Goal: Transaction & Acquisition: Download file/media

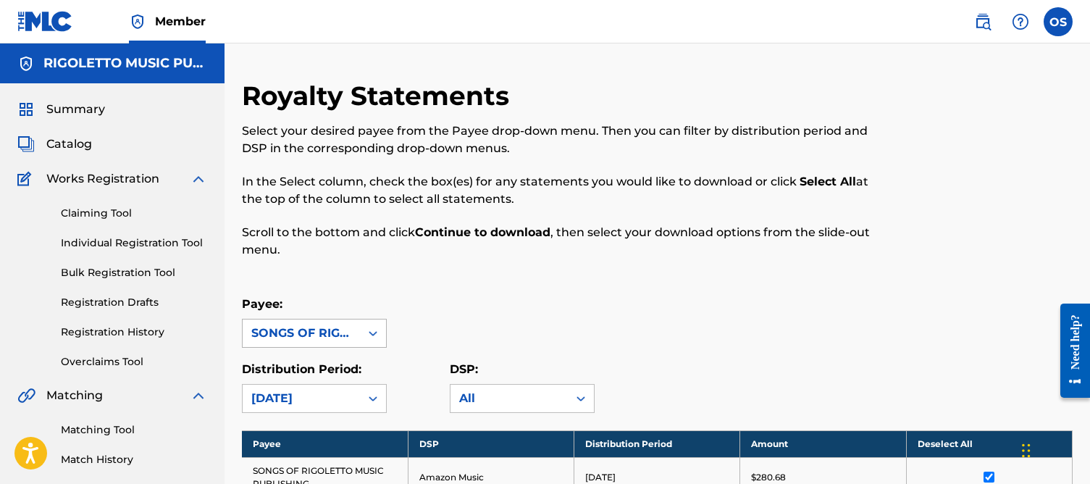
click at [281, 334] on div "SONGS OF RIGOLETTO MUSIC PUBLISHING" at bounding box center [314, 333] width 145 height 29
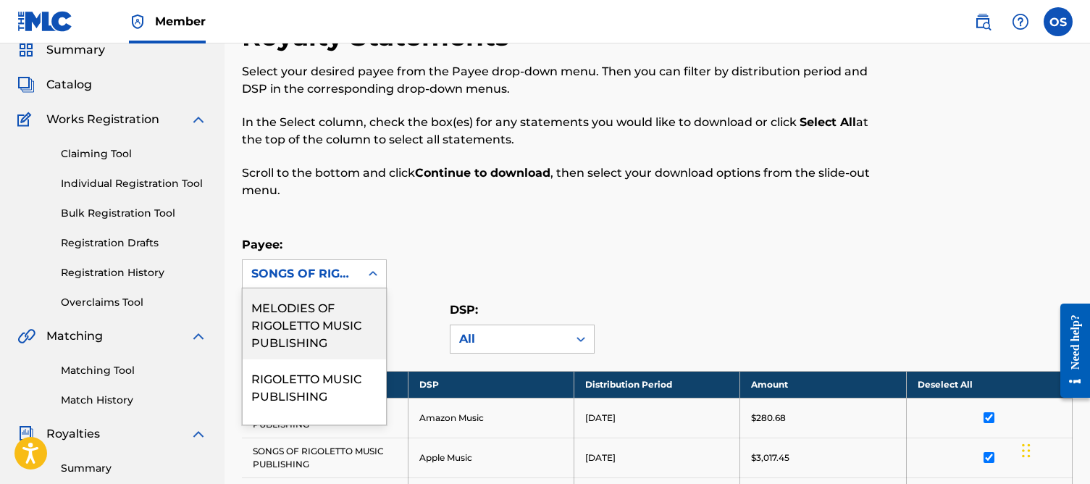
scroll to position [60, 0]
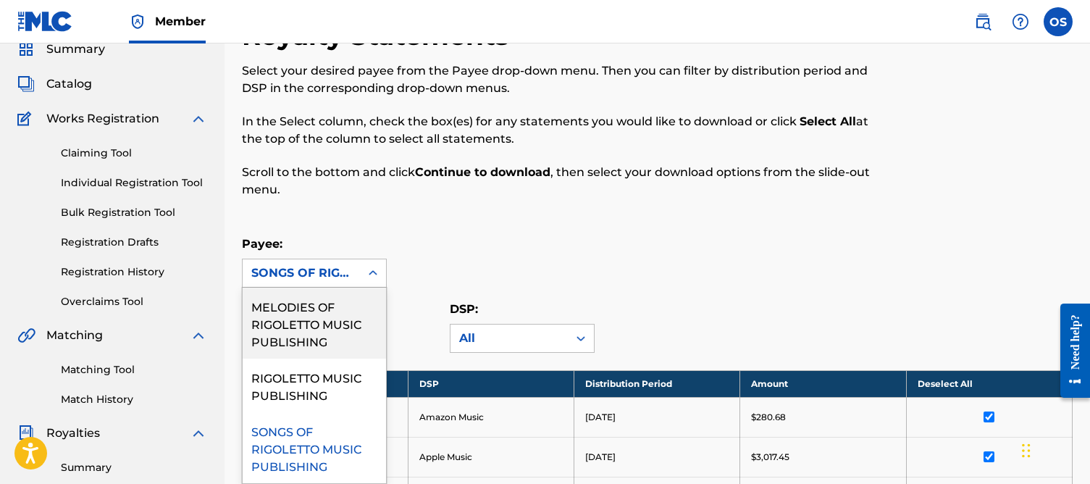
click at [348, 279] on div "SONGS OF RIGOLETTO MUSIC PUBLISHING" at bounding box center [301, 272] width 100 height 17
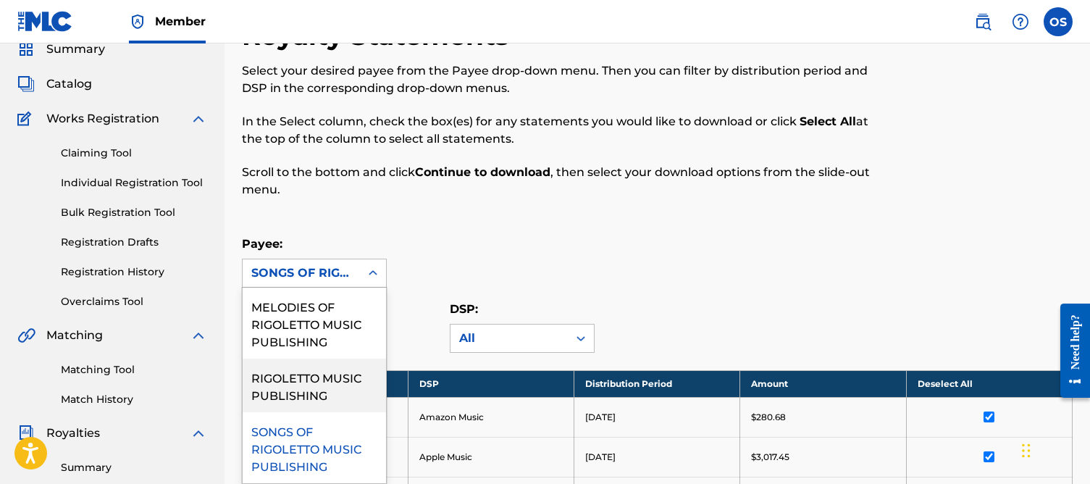
click at [321, 377] on div "RIGOLETTO MUSIC PUBLISHING" at bounding box center [314, 385] width 143 height 54
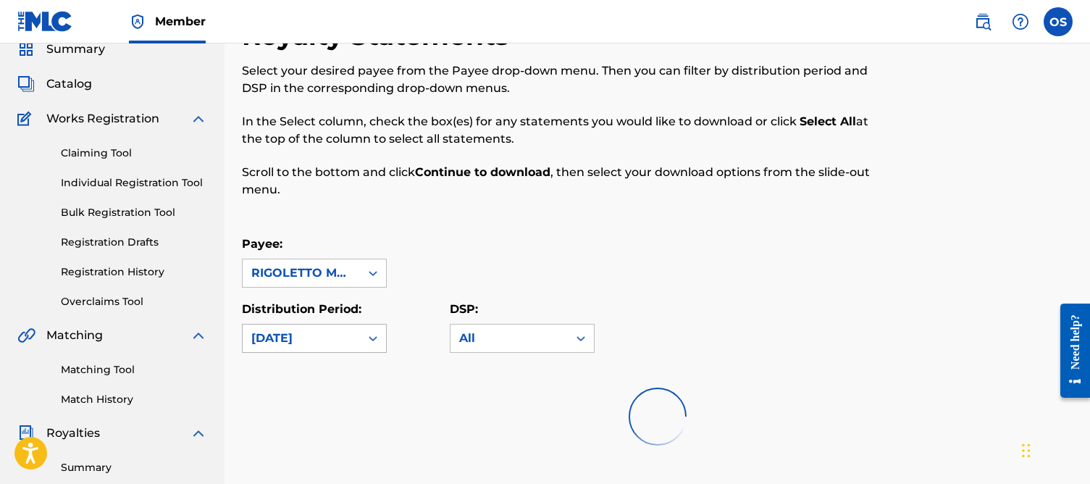
click at [306, 350] on div "[DATE]" at bounding box center [301, 338] width 117 height 28
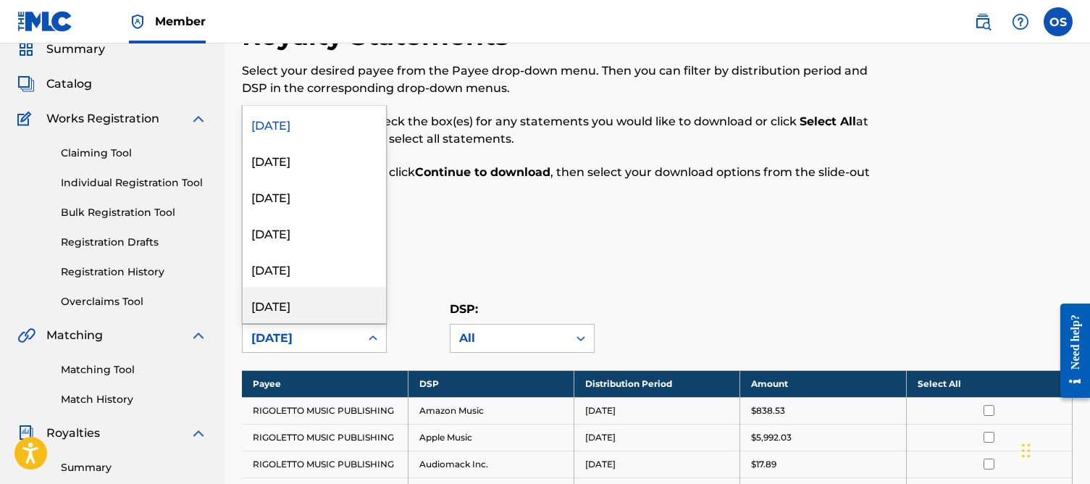
click at [290, 300] on div "[DATE]" at bounding box center [314, 305] width 143 height 36
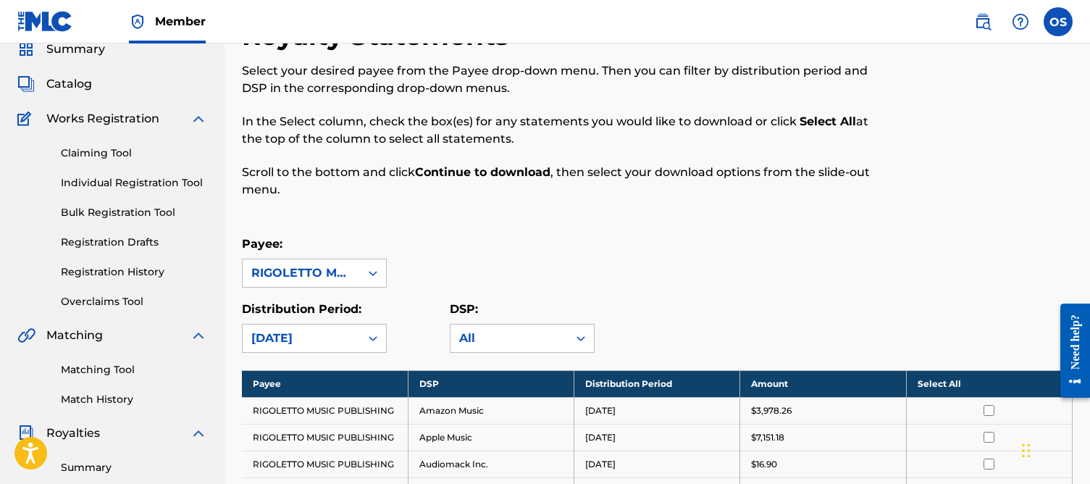
click at [766, 282] on div "Payee: RIGOLETTO MUSIC PUBLISHING" at bounding box center [657, 261] width 831 height 52
click at [944, 385] on th "Select All" at bounding box center [989, 383] width 166 height 27
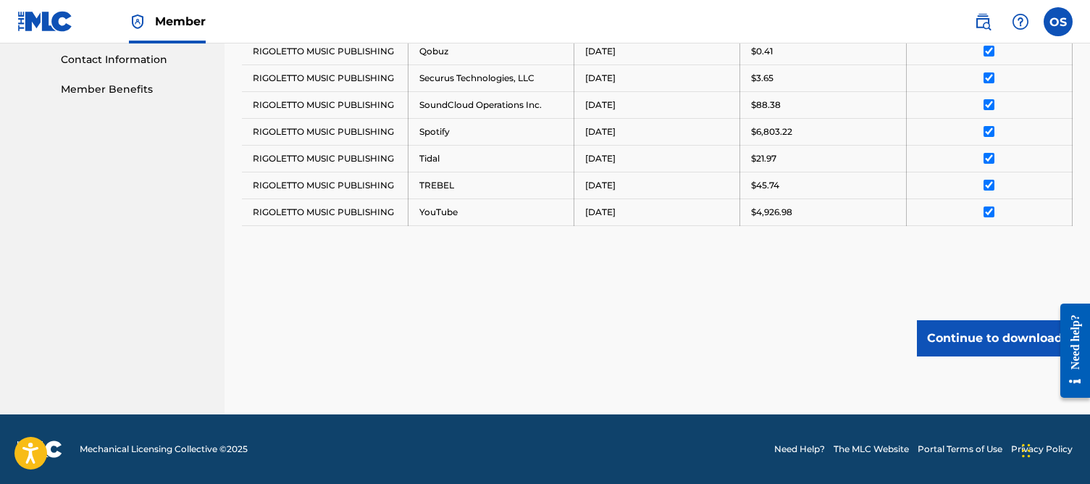
scroll to position [714, 0]
click at [972, 346] on button "Continue to download" at bounding box center [995, 338] width 156 height 36
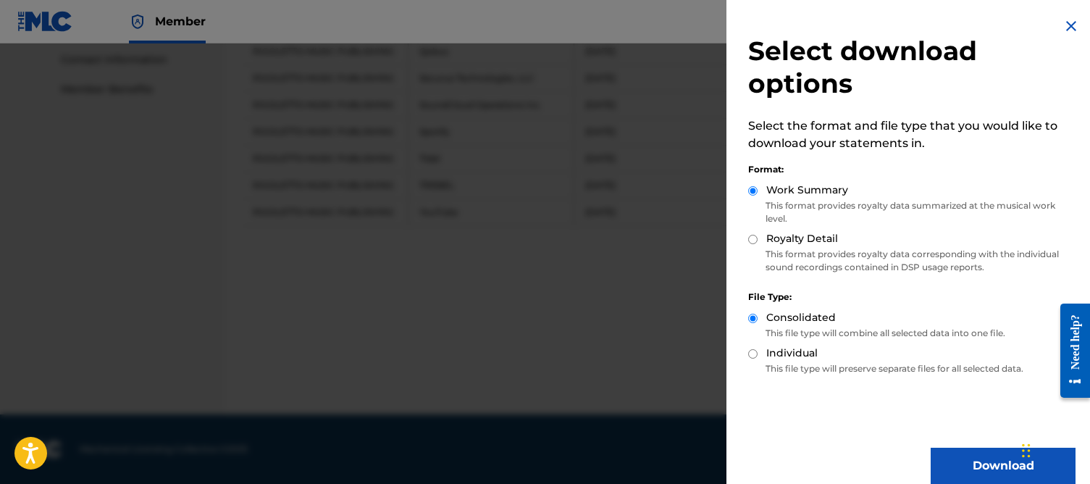
click at [768, 238] on label "Royalty Detail" at bounding box center [802, 238] width 72 height 15
click at [758, 238] on input "Royalty Detail" at bounding box center [752, 239] width 9 height 9
radio input "true"
click at [987, 469] on button "Download" at bounding box center [1003, 466] width 145 height 36
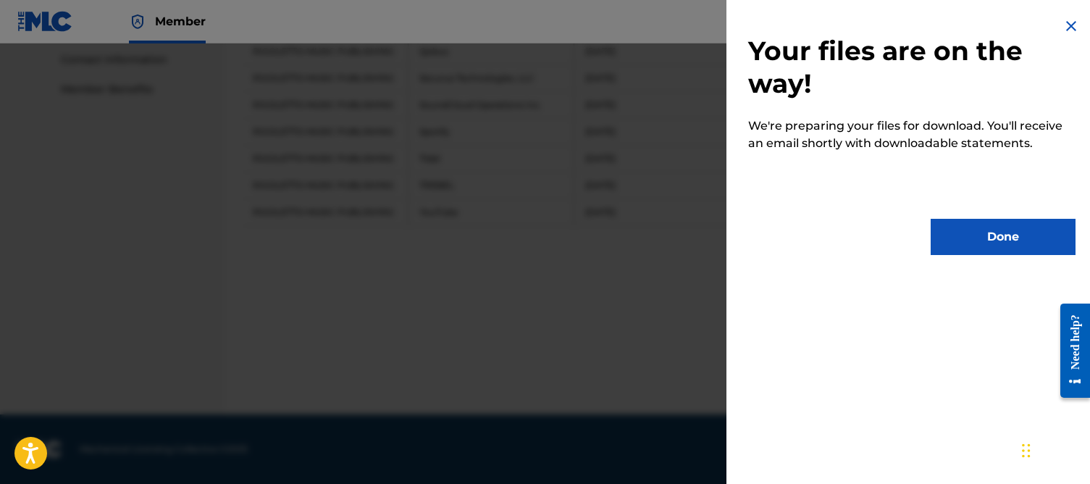
click at [1010, 230] on button "Done" at bounding box center [1003, 237] width 145 height 36
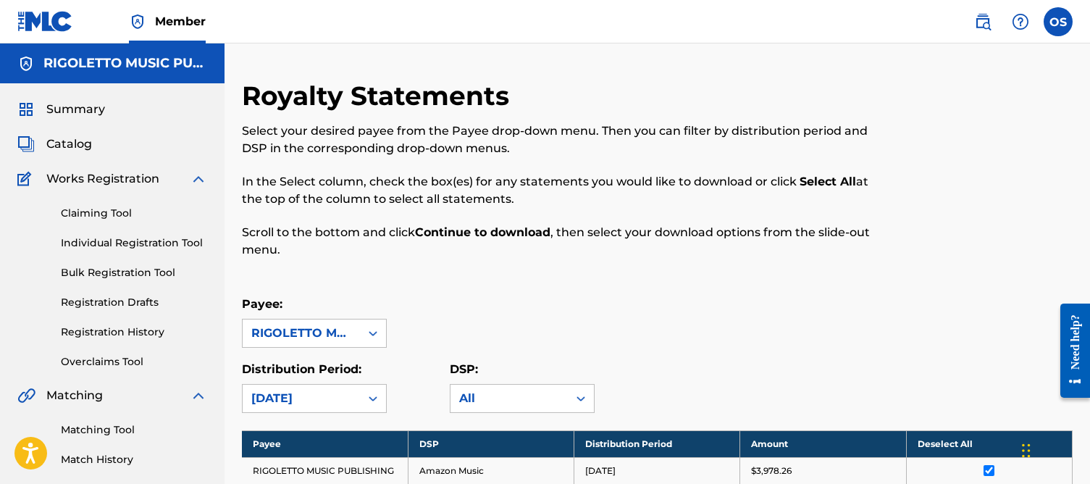
scroll to position [0, 0]
click at [362, 342] on div "RIGOLETTO MUSIC PUBLISHING" at bounding box center [314, 333] width 145 height 29
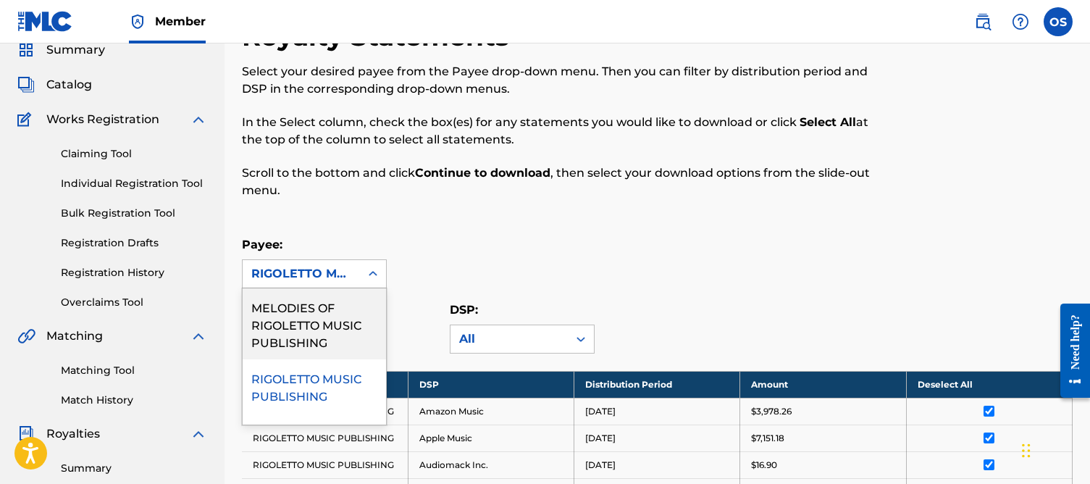
scroll to position [60, 0]
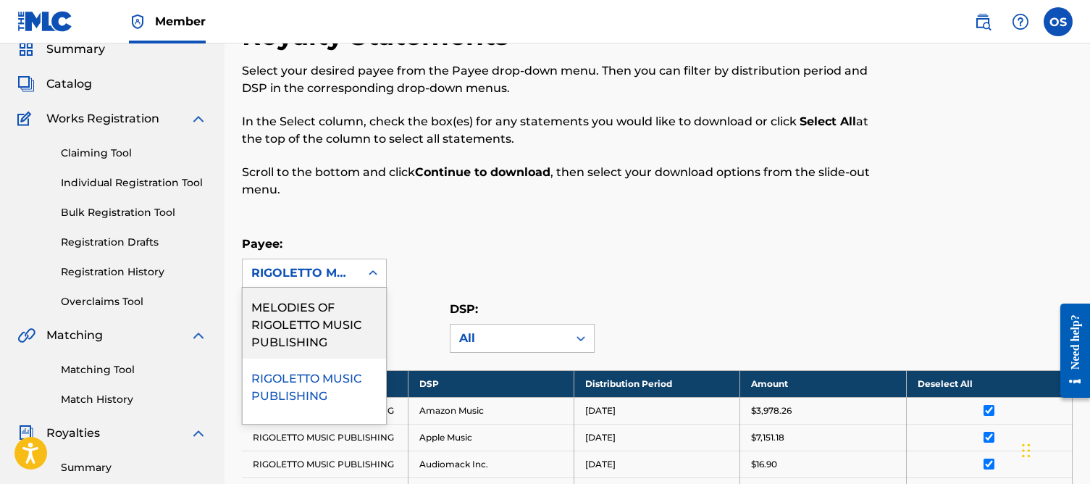
click at [300, 332] on div "MELODIES OF RIGOLETTO MUSIC PUBLISHING" at bounding box center [314, 323] width 143 height 71
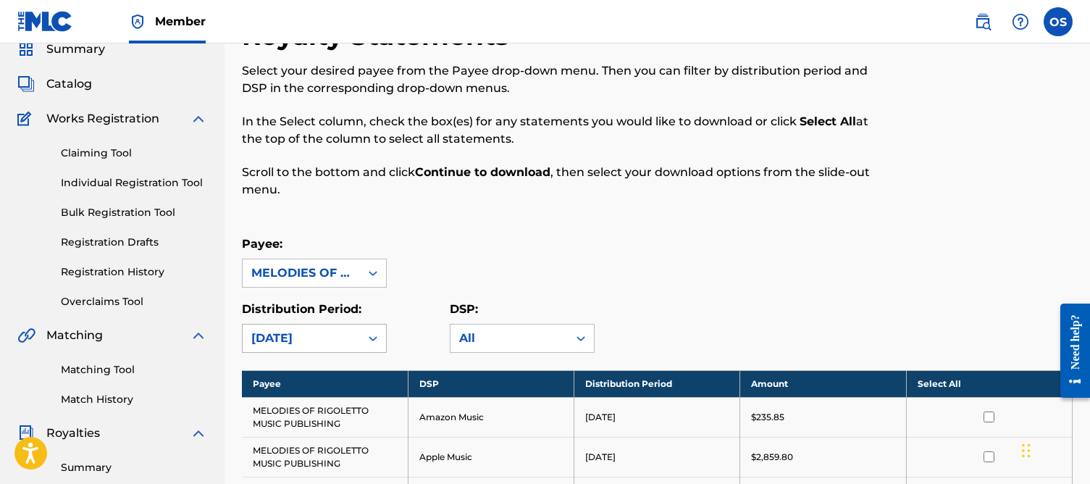
click at [319, 341] on div "[DATE]" at bounding box center [301, 338] width 100 height 17
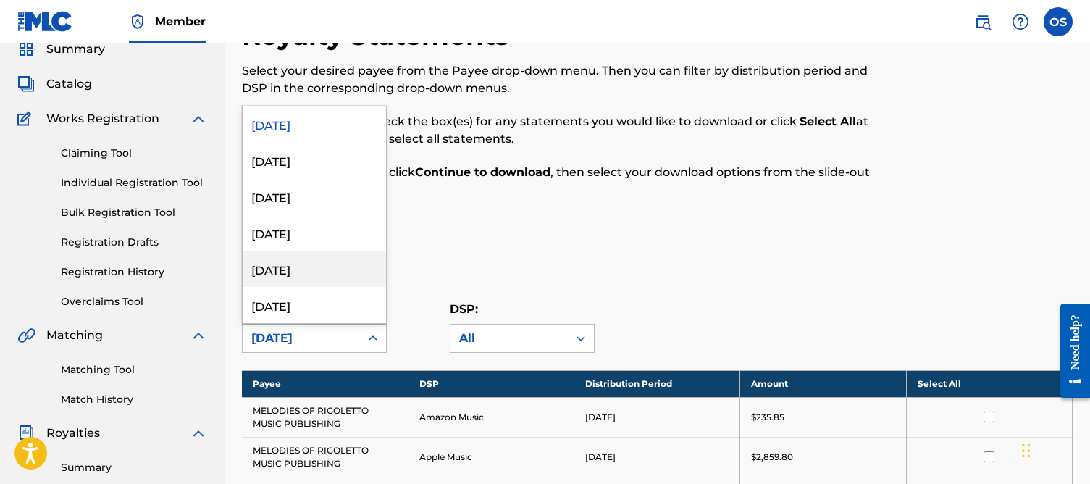
click at [276, 272] on div "[DATE]" at bounding box center [314, 269] width 143 height 36
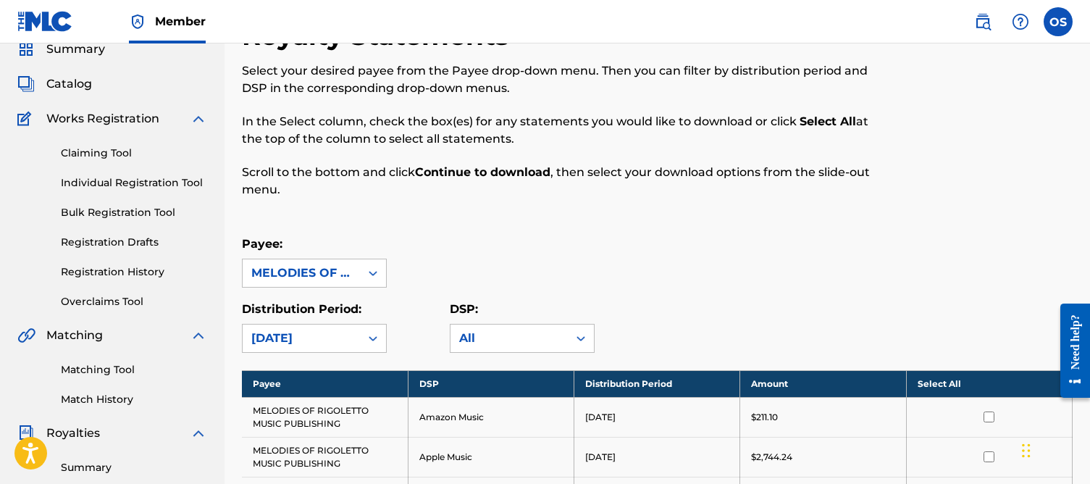
click at [637, 274] on div "Payee: MELODIES OF RIGOLETTO MUSIC PUBLISHING" at bounding box center [657, 261] width 831 height 52
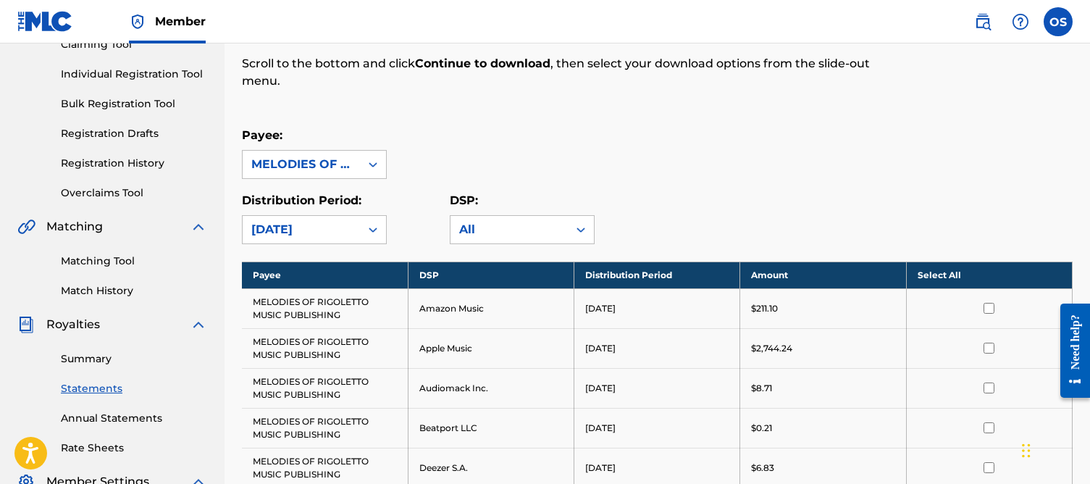
scroll to position [293, 0]
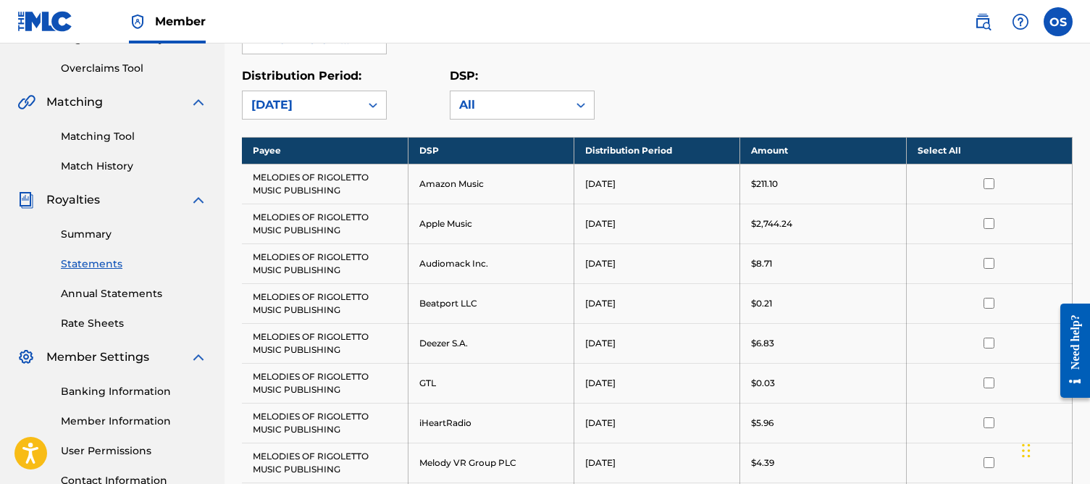
click at [936, 145] on th "Select All" at bounding box center [989, 150] width 166 height 27
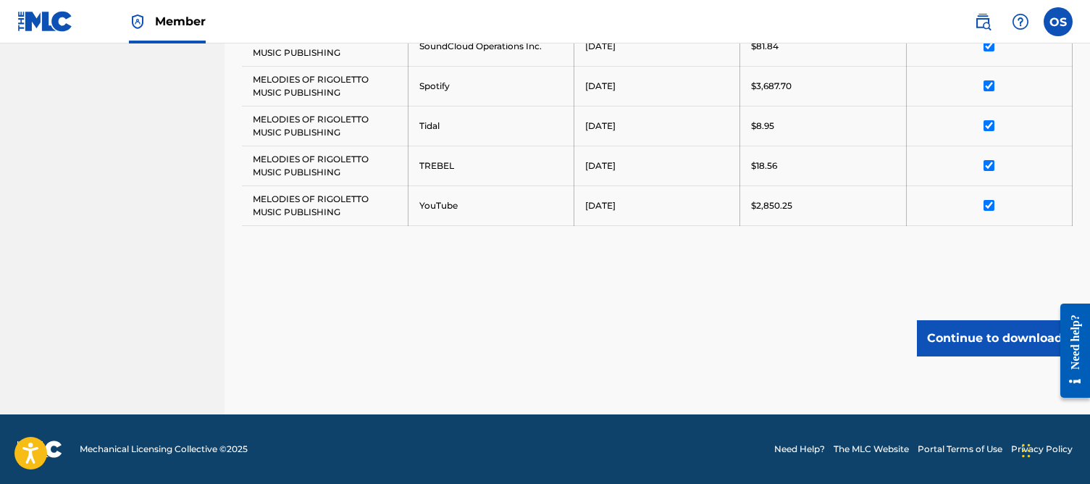
scroll to position [909, 0]
click at [959, 340] on button "Continue to download" at bounding box center [995, 338] width 156 height 36
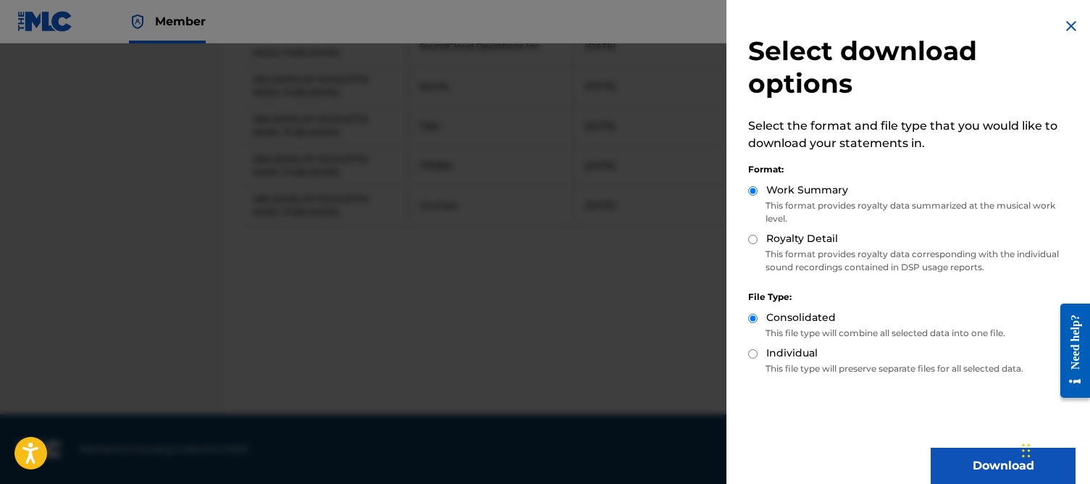
click at [768, 231] on label "Royalty Detail" at bounding box center [802, 238] width 72 height 15
click at [758, 235] on input "Royalty Detail" at bounding box center [752, 239] width 9 height 9
radio input "true"
click at [990, 454] on button "Download" at bounding box center [1003, 466] width 145 height 36
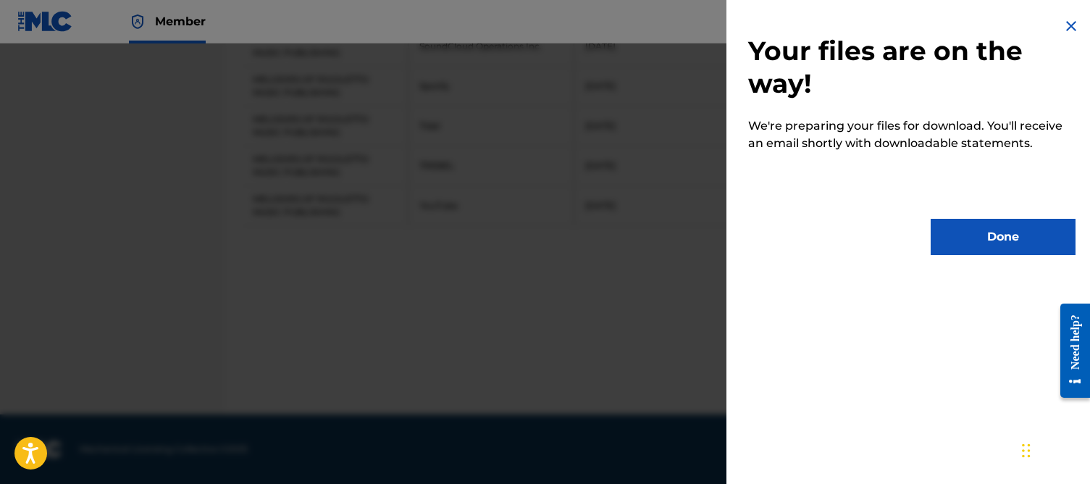
click at [977, 237] on button "Done" at bounding box center [1003, 237] width 145 height 36
